Goal: Obtain resource: Obtain resource

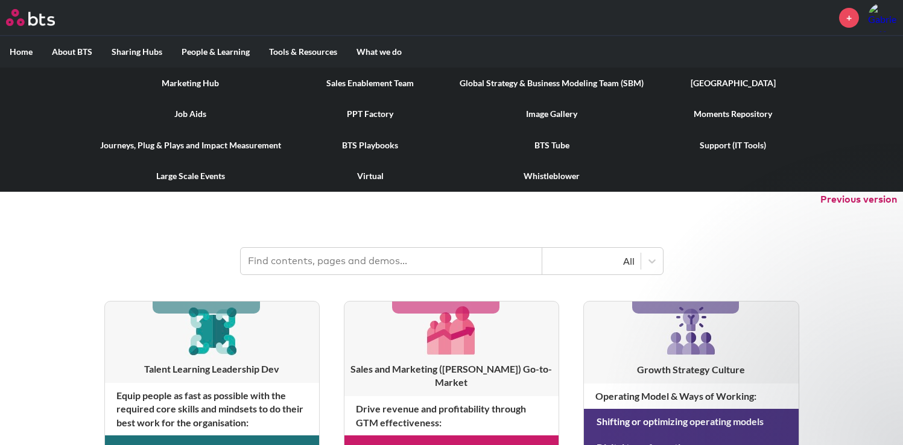
click at [568, 116] on link "Image Gallery" at bounding box center [551, 113] width 203 height 31
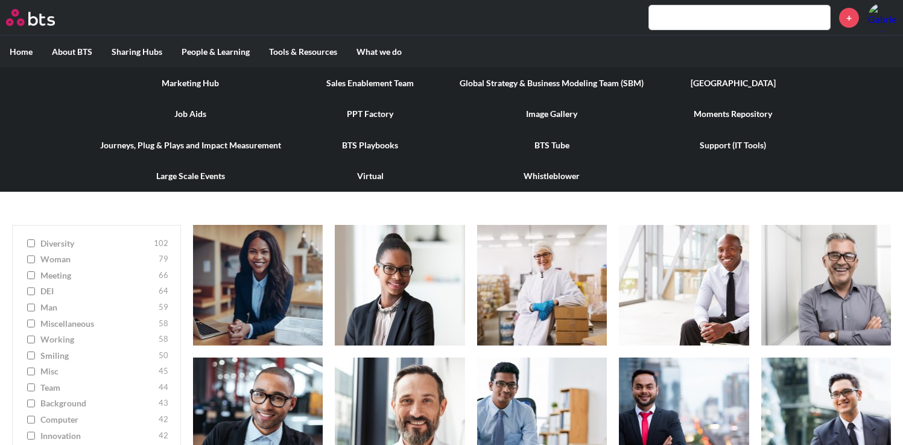
click at [386, 118] on link "PPT Factory" at bounding box center [370, 113] width 159 height 31
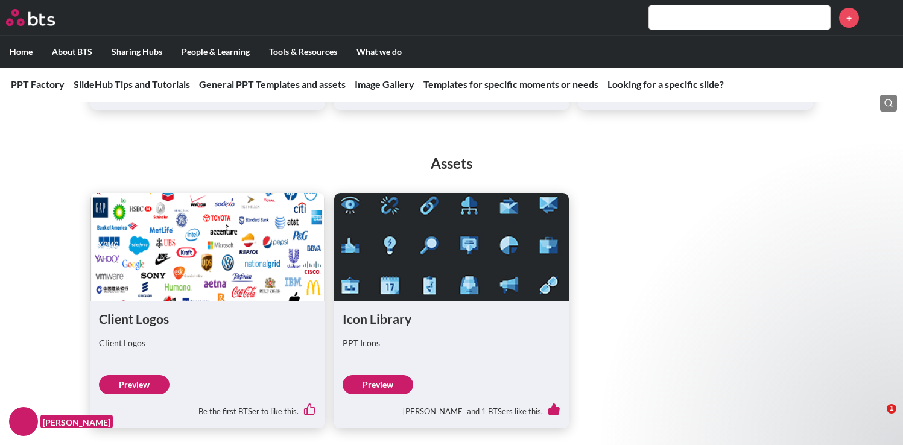
scroll to position [933, 0]
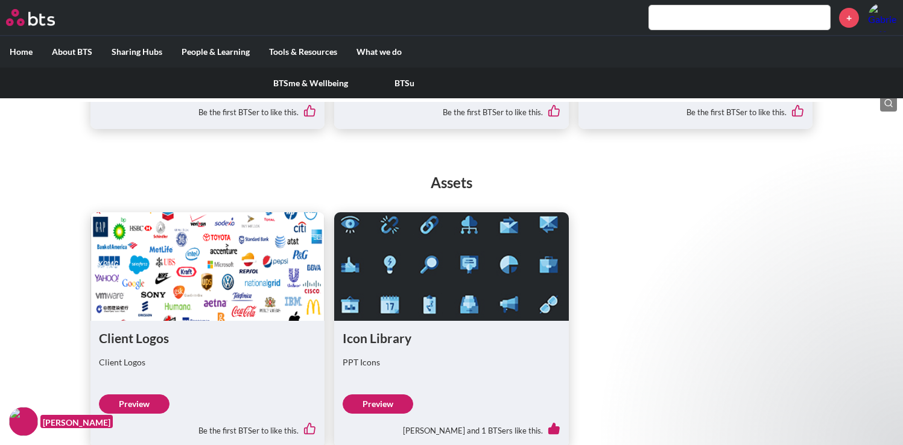
click at [397, 84] on link "BTSu" at bounding box center [405, 83] width 94 height 31
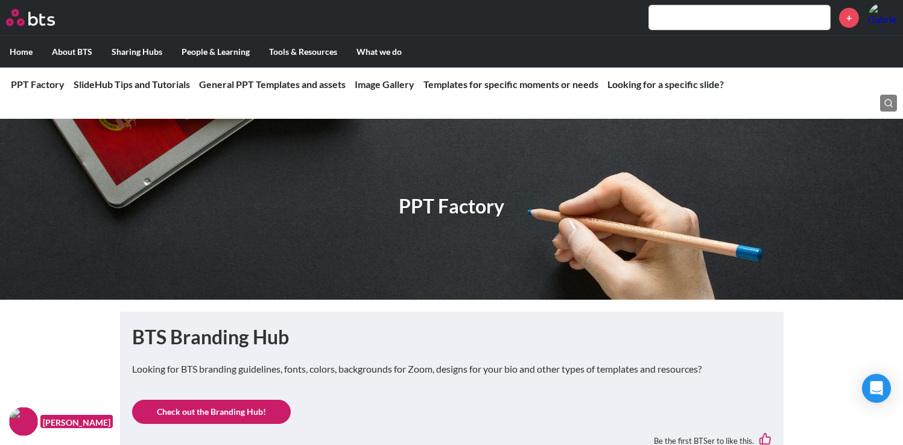
scroll to position [933, 0]
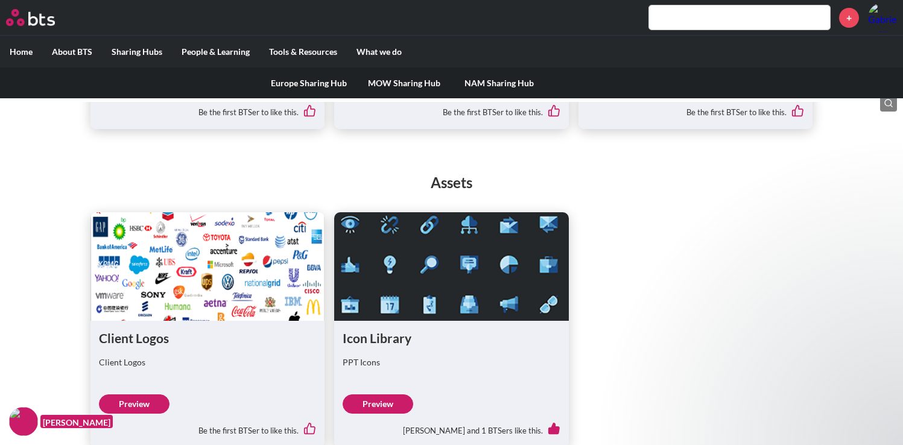
click at [402, 83] on link "MOW Sharing Hub" at bounding box center [403, 83] width 95 height 31
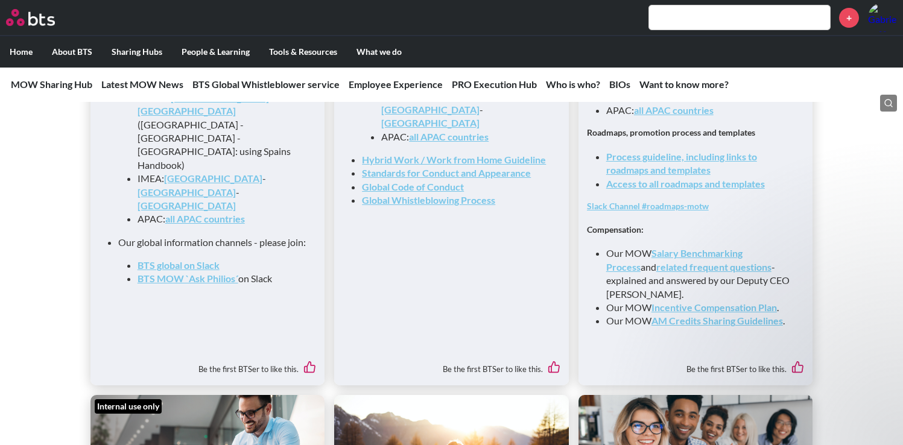
scroll to position [1396, 0]
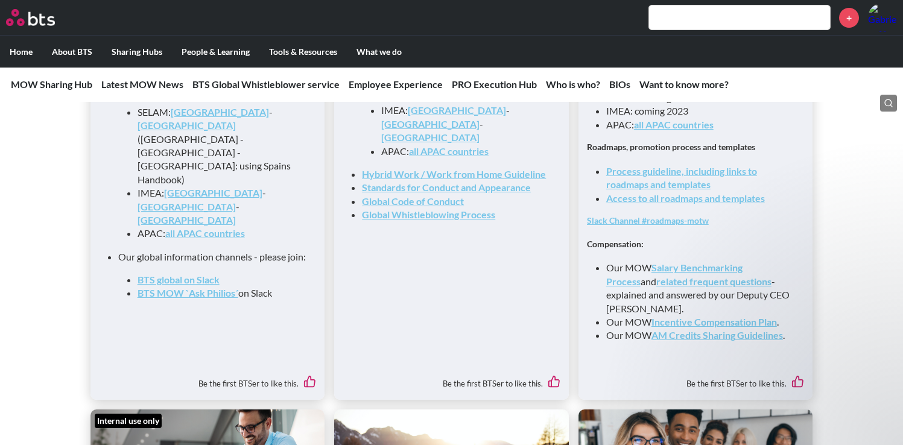
click at [665, 130] on link "all APAC countries" at bounding box center [674, 124] width 80 height 11
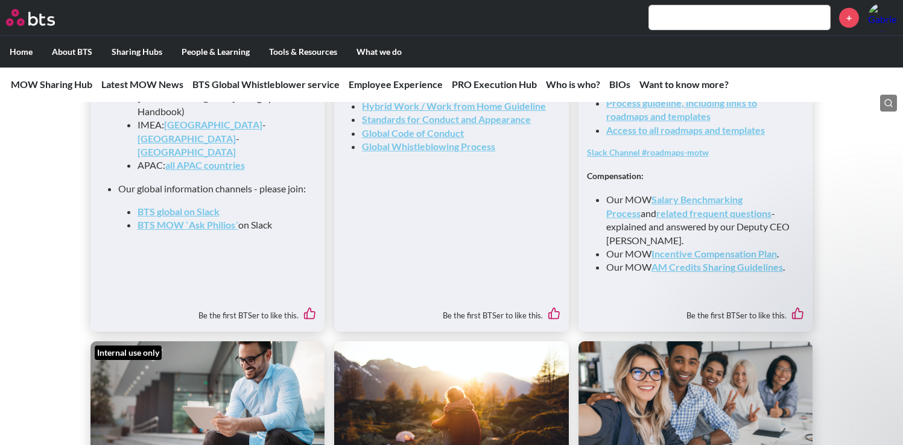
scroll to position [1465, 0]
click at [658, 135] on link "Access to all roadmaps and templates" at bounding box center [685, 129] width 159 height 11
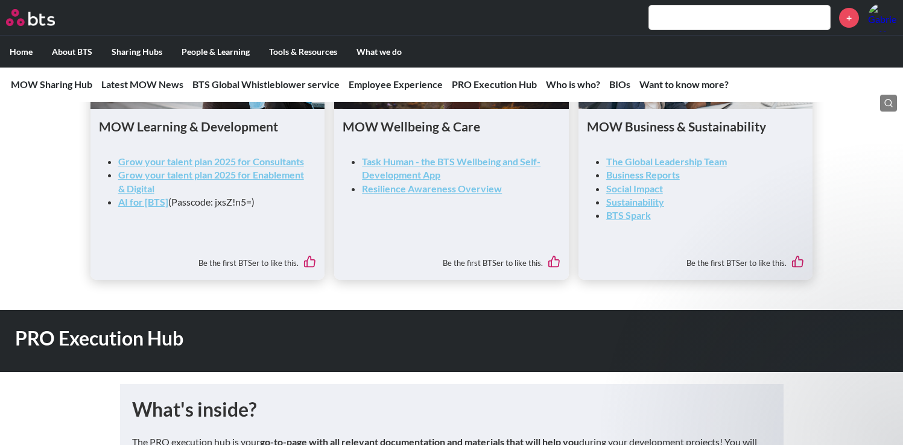
scroll to position [1809, 0]
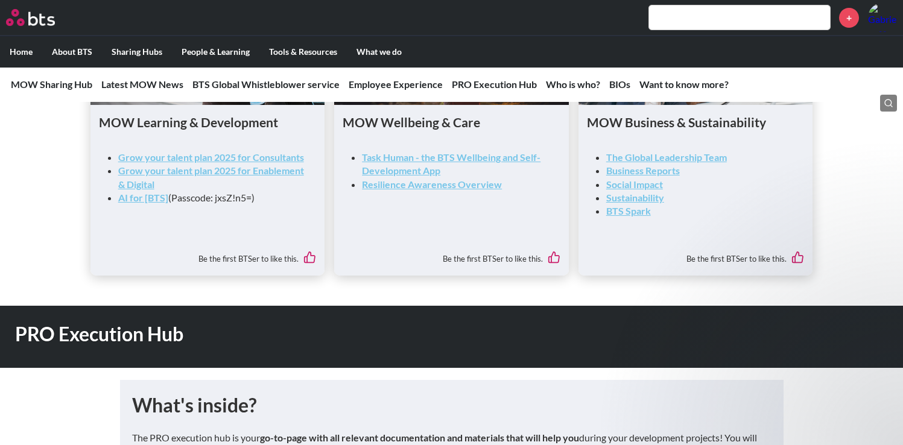
click at [256, 182] on link "Grow your talent plan 2025 for Enablement & Digital" at bounding box center [211, 177] width 186 height 25
